Goal: Go to known website: Go to known website

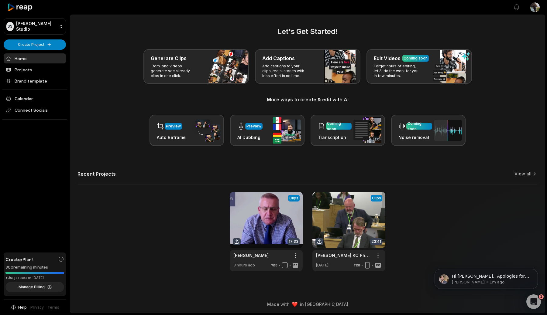
click at [539, 12] on html "SS Stuart's Studio Create Project Home Projects Brand template Calendar Connect…" at bounding box center [273, 157] width 547 height 315
click at [492, 52] on icon at bounding box center [489, 50] width 5 height 5
